Goal: Navigation & Orientation: Find specific page/section

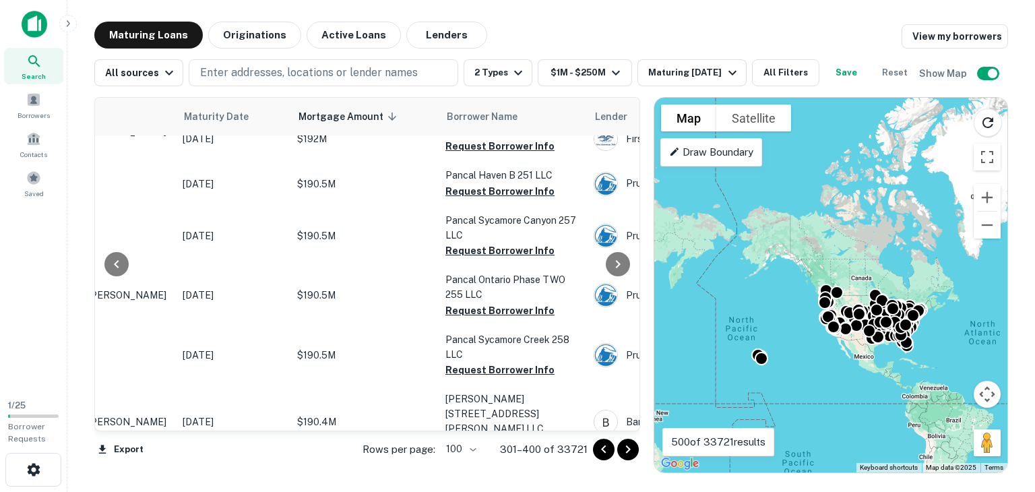
scroll to position [0, 147]
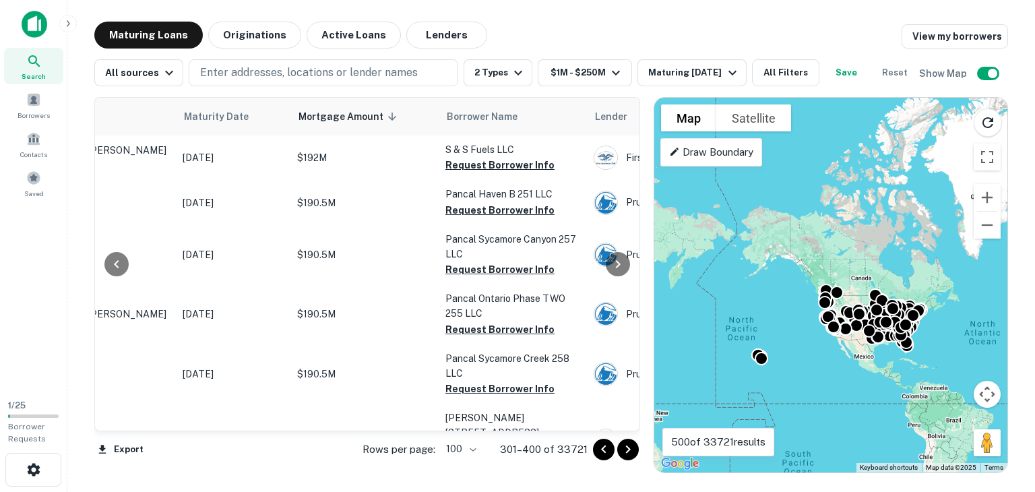
click at [627, 452] on icon "Go to next page" at bounding box center [628, 449] width 16 height 16
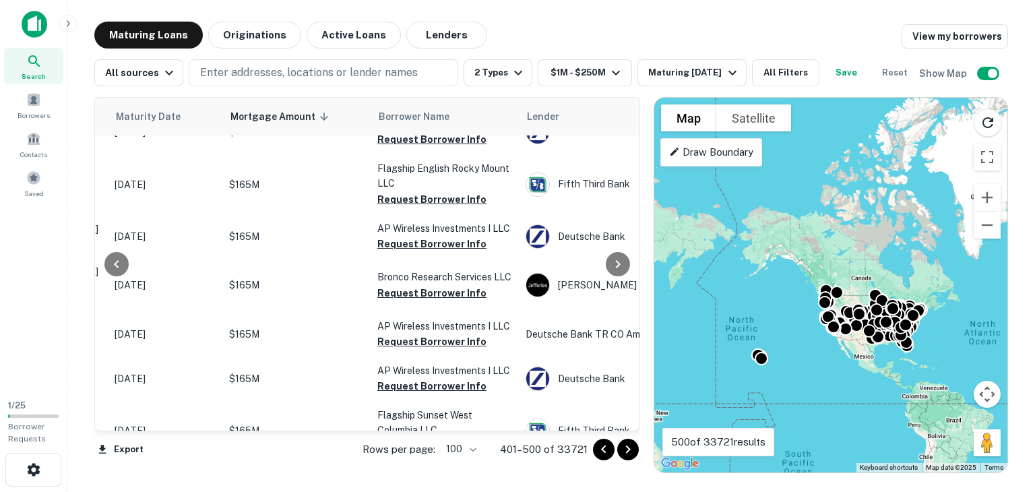
scroll to position [3388, 215]
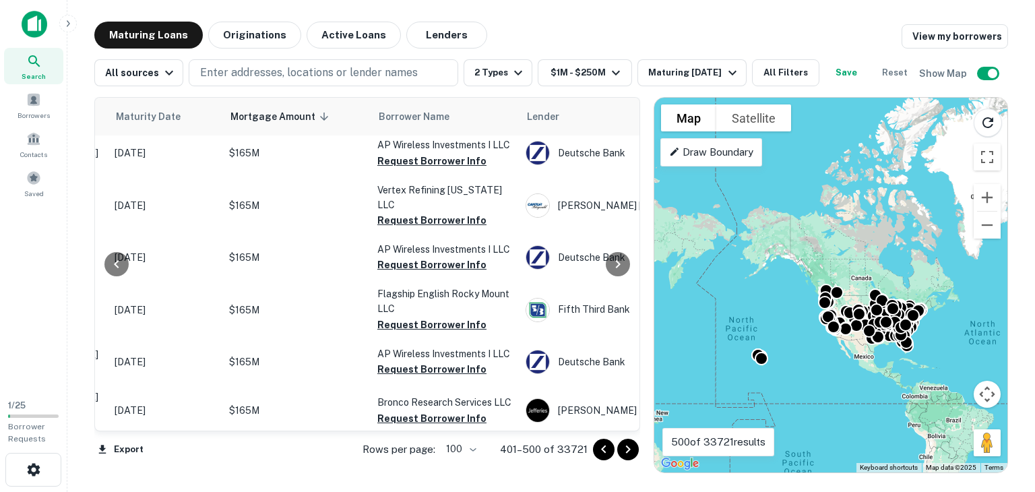
click at [630, 451] on icon "Go to next page" at bounding box center [628, 449] width 16 height 16
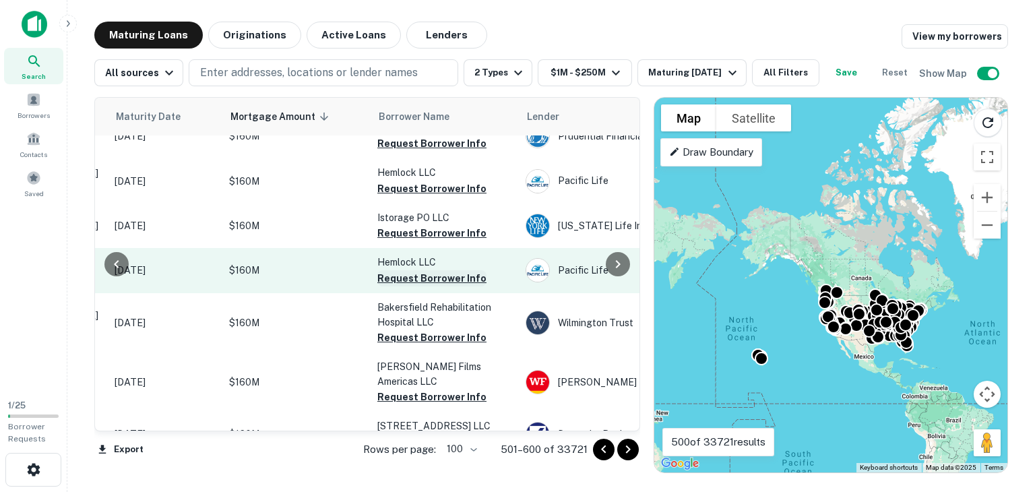
scroll to position [0, 215]
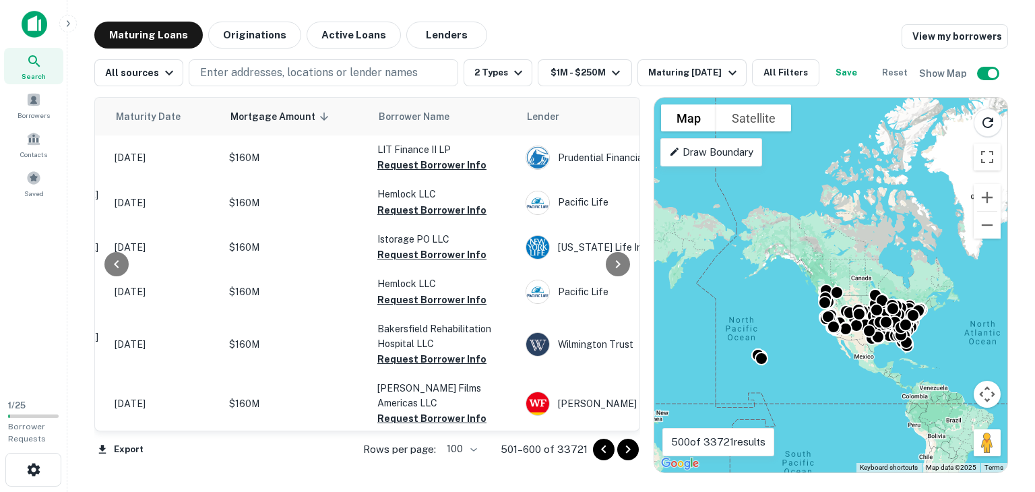
click at [630, 445] on icon "Go to next page" at bounding box center [628, 449] width 16 height 16
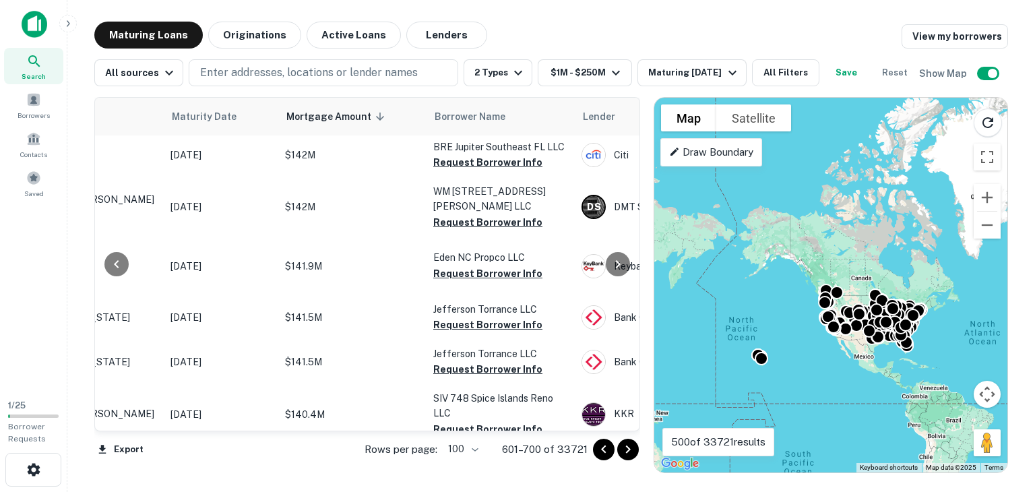
scroll to position [4806, 159]
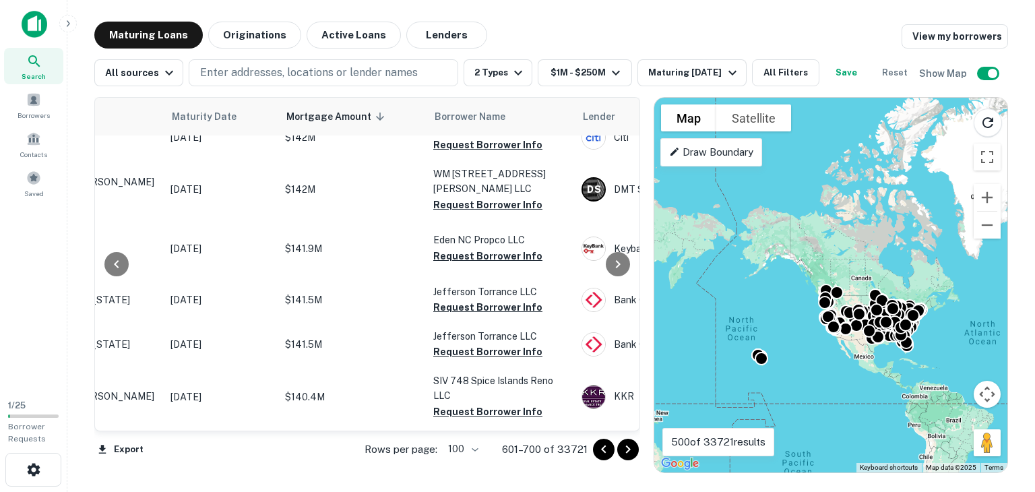
click at [632, 452] on icon "Go to next page" at bounding box center [628, 449] width 16 height 16
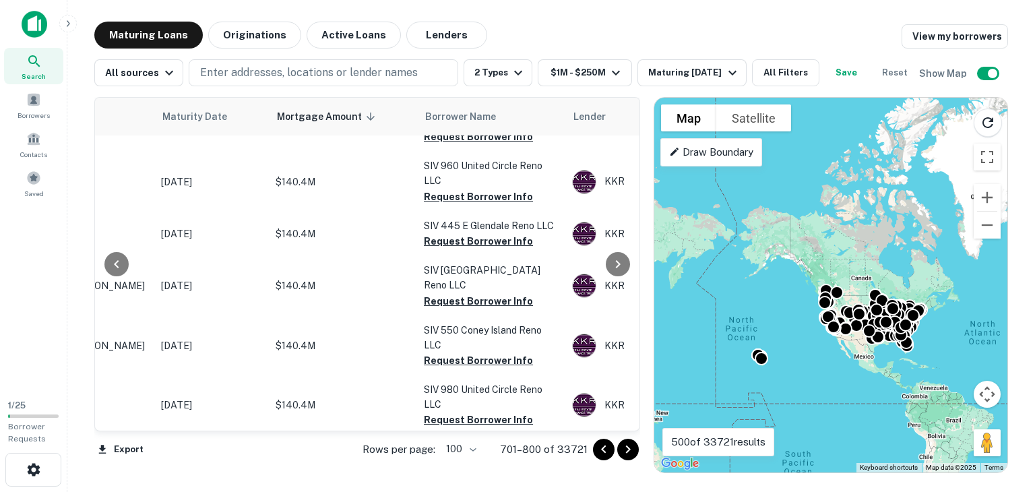
scroll to position [0, 169]
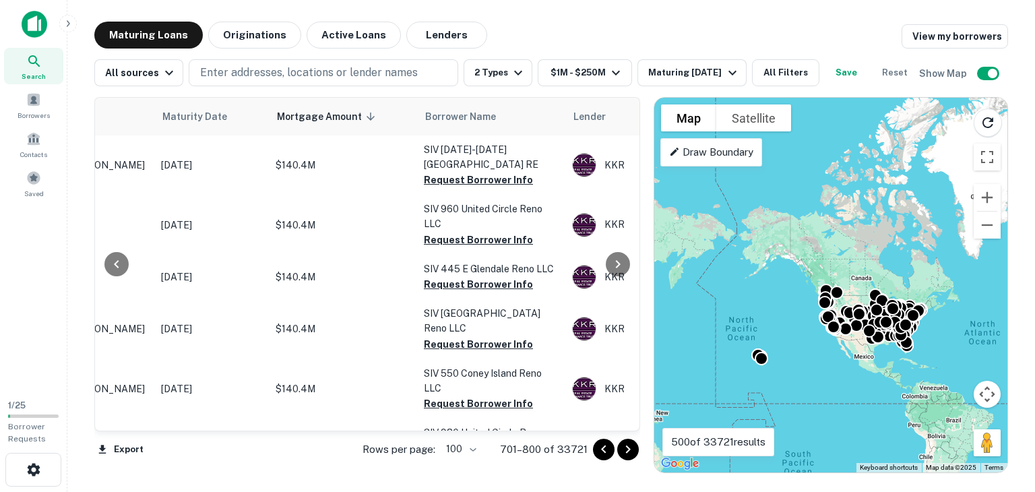
click at [631, 455] on icon "Go to next page" at bounding box center [628, 449] width 16 height 16
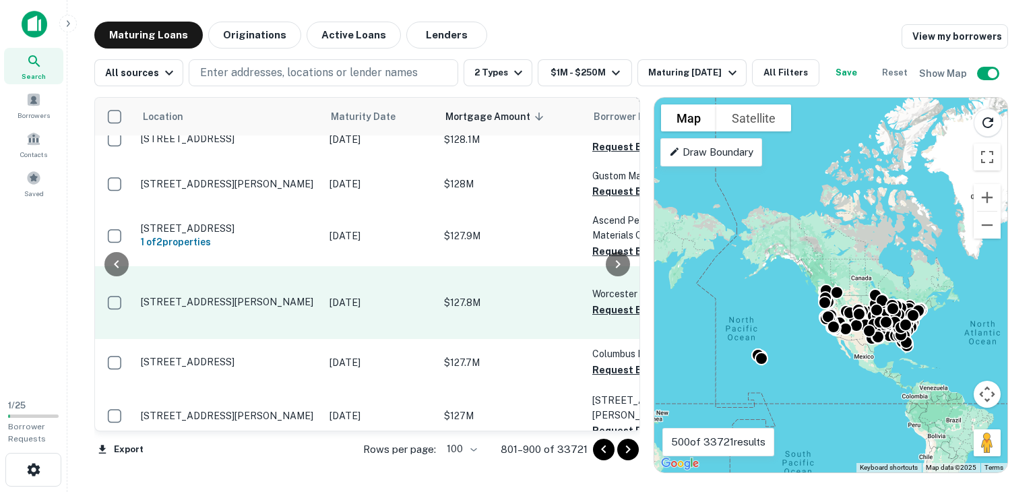
scroll to position [1864, 129]
